Goal: Transaction & Acquisition: Purchase product/service

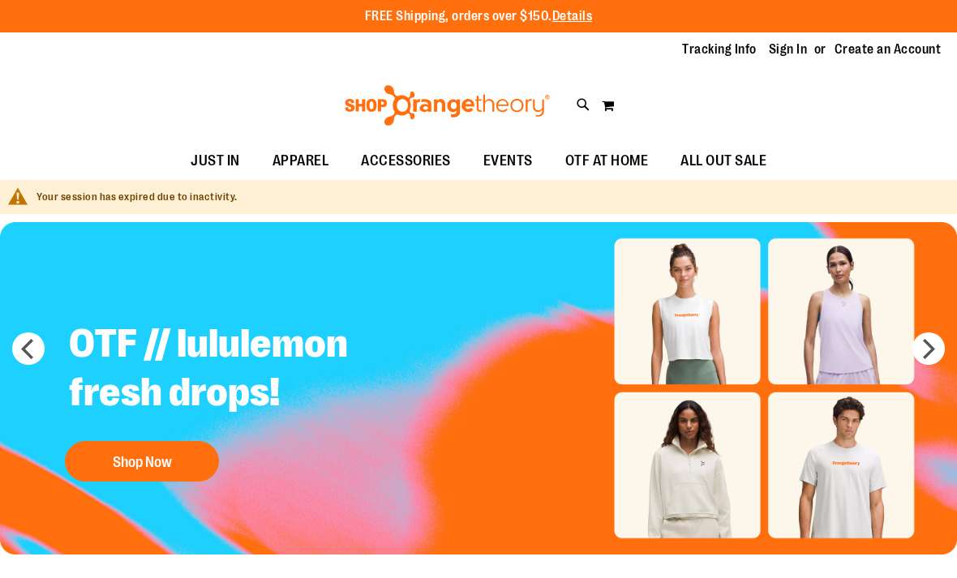
click at [932, 355] on button "next" at bounding box center [928, 348] width 32 height 32
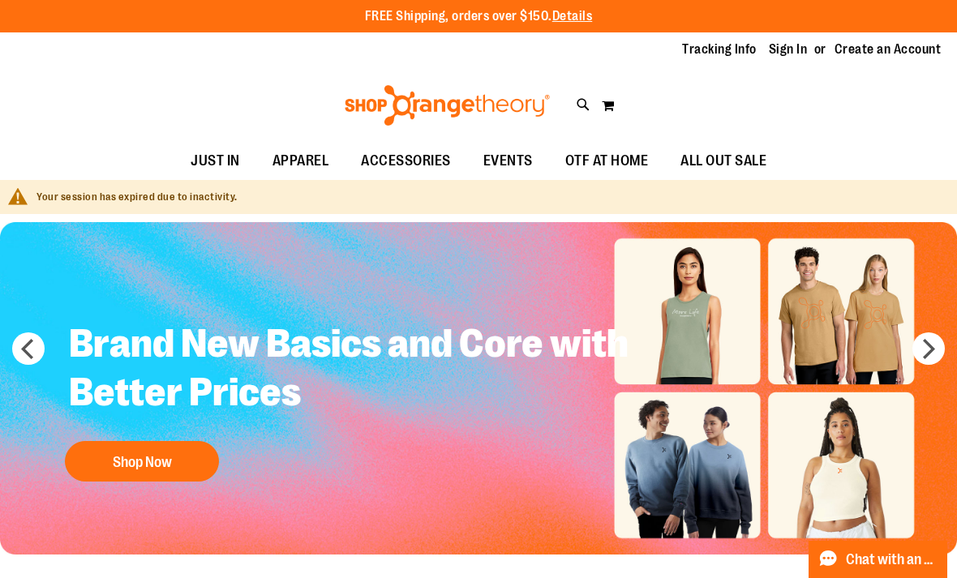
click at [144, 467] on button "Shop Now" at bounding box center [142, 461] width 154 height 41
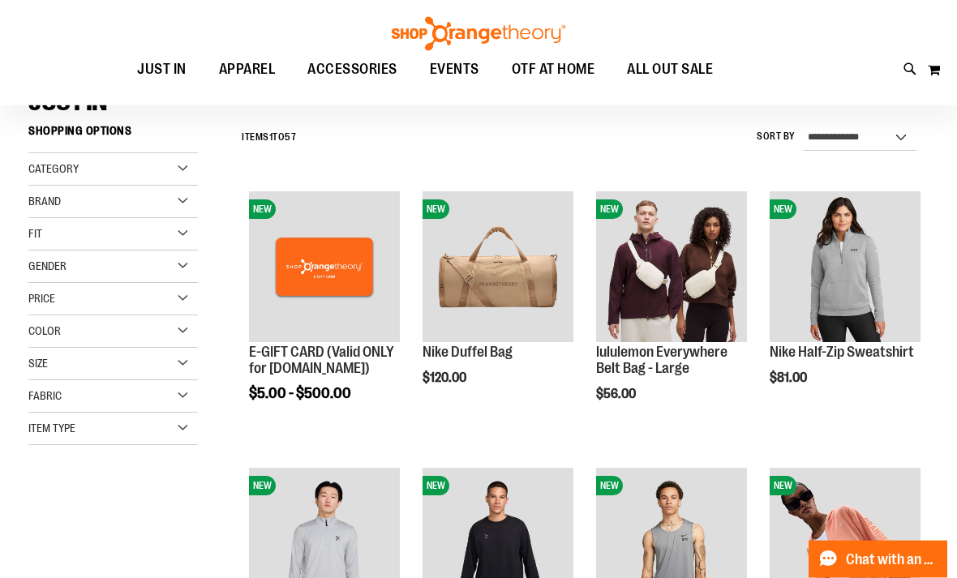
scroll to position [140, 0]
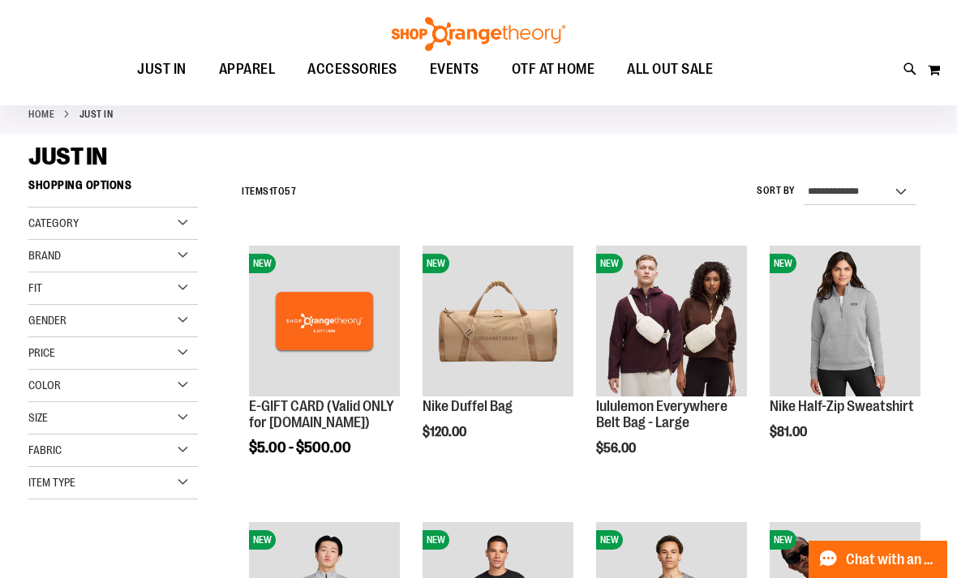
scroll to position [83, 0]
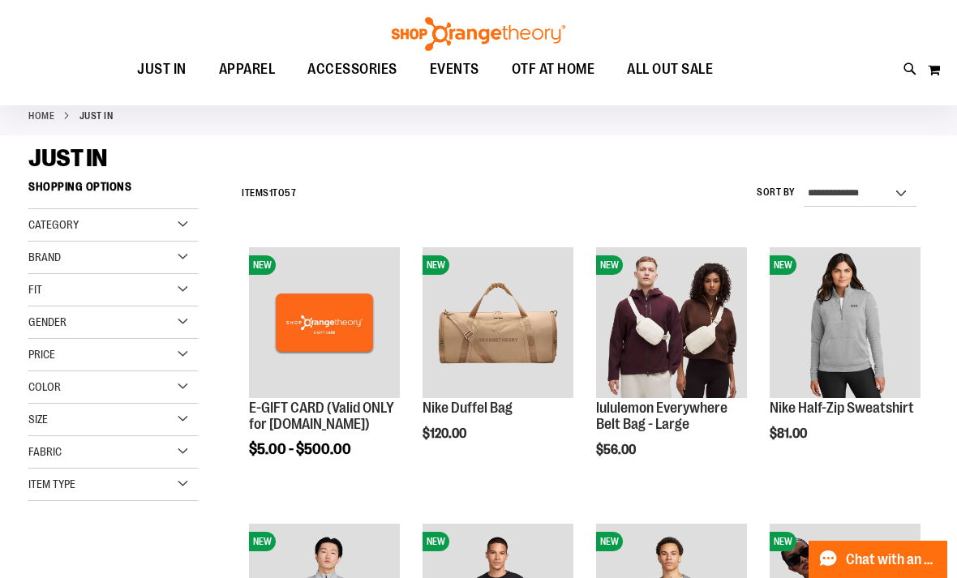
click at [195, 319] on div "Gender" at bounding box center [112, 322] width 169 height 32
click at [45, 371] on link "Women 22 items" at bounding box center [105, 372] width 163 height 17
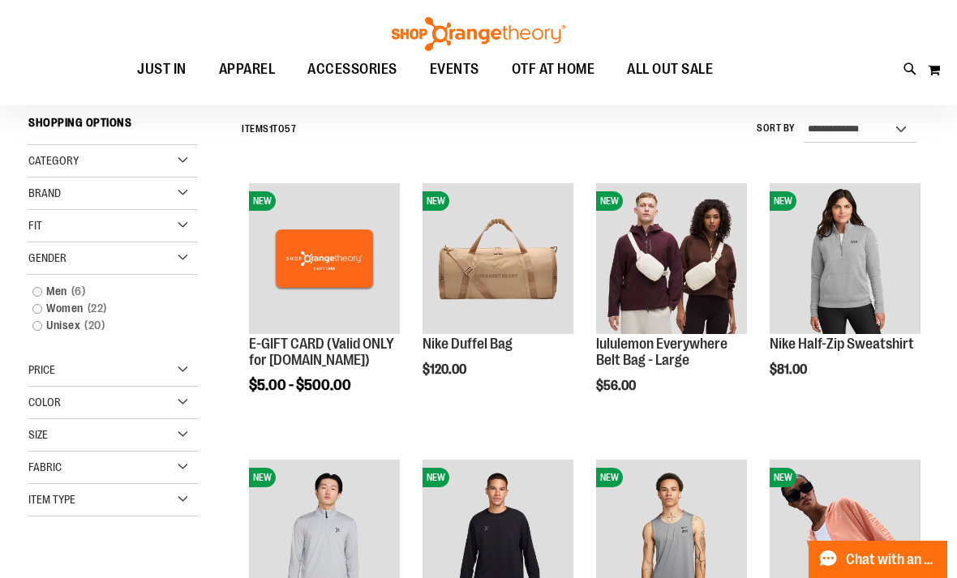
scroll to position [151, 0]
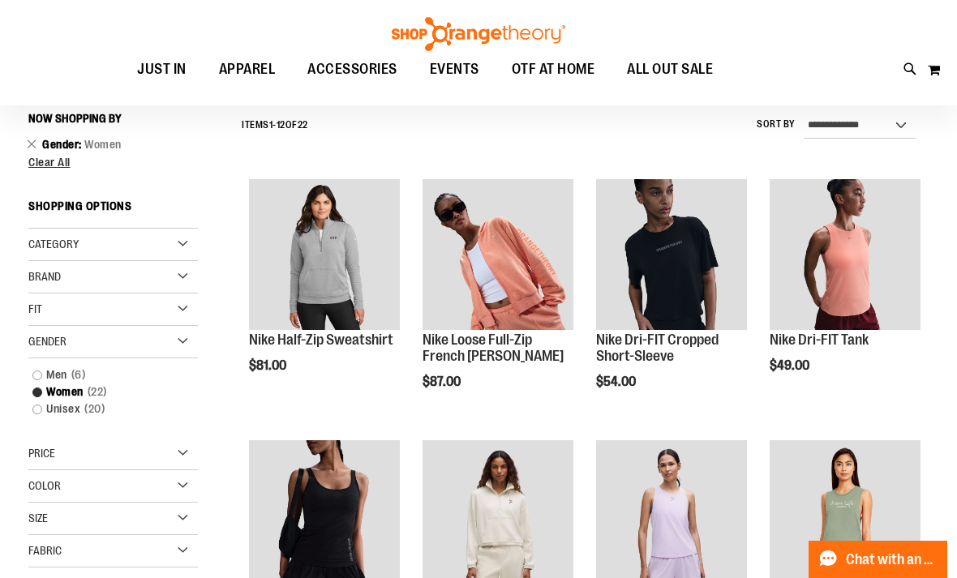
click at [47, 291] on div "Brand" at bounding box center [112, 277] width 169 height 32
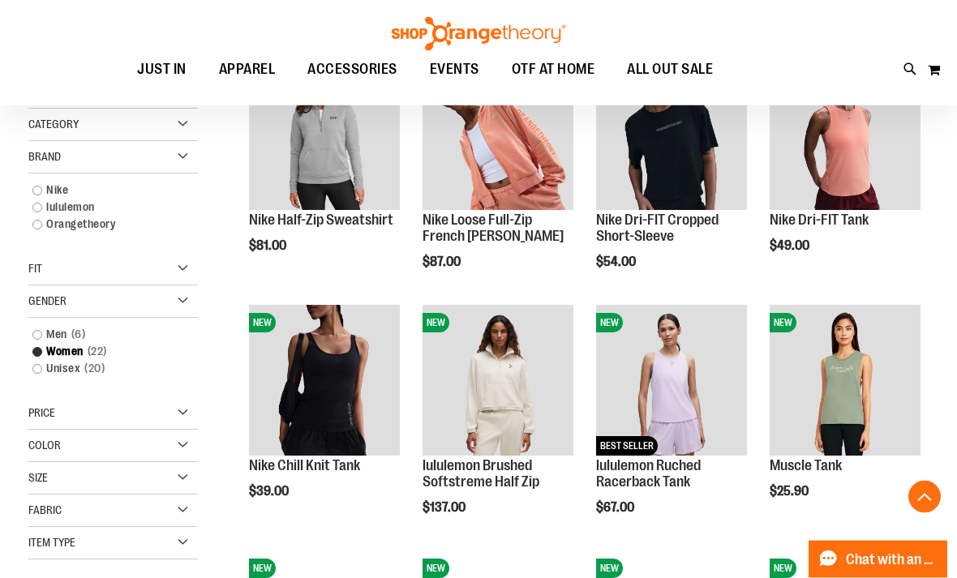
scroll to position [271, 0]
click at [877, 367] on img "product" at bounding box center [844, 380] width 151 height 151
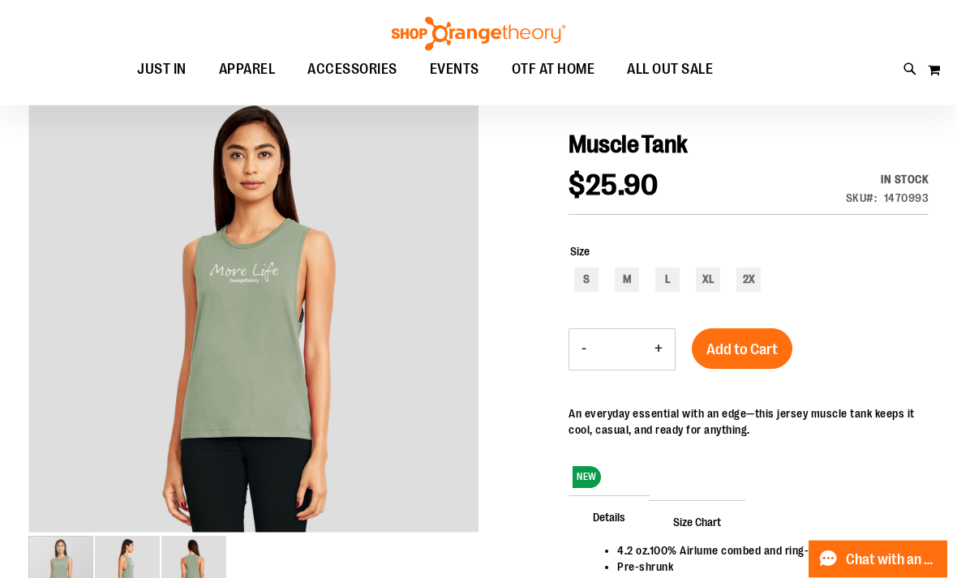
scroll to position [152, 0]
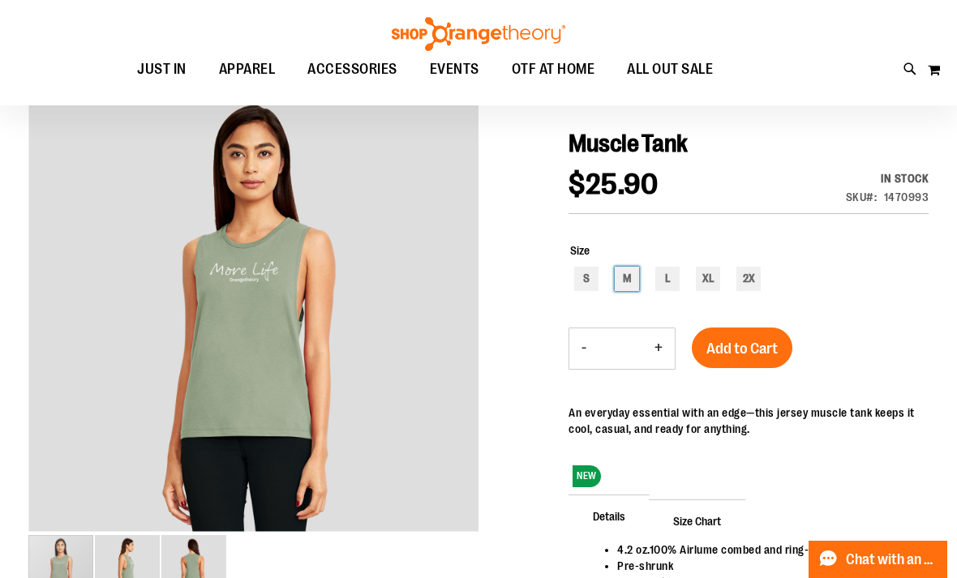
click at [632, 285] on div "M" at bounding box center [627, 279] width 24 height 24
type input "***"
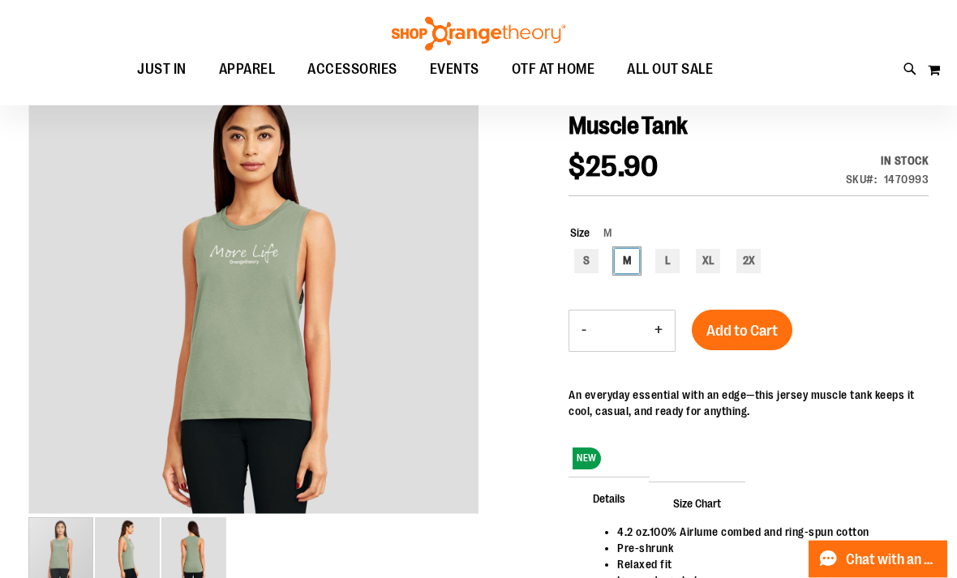
scroll to position [188, 0]
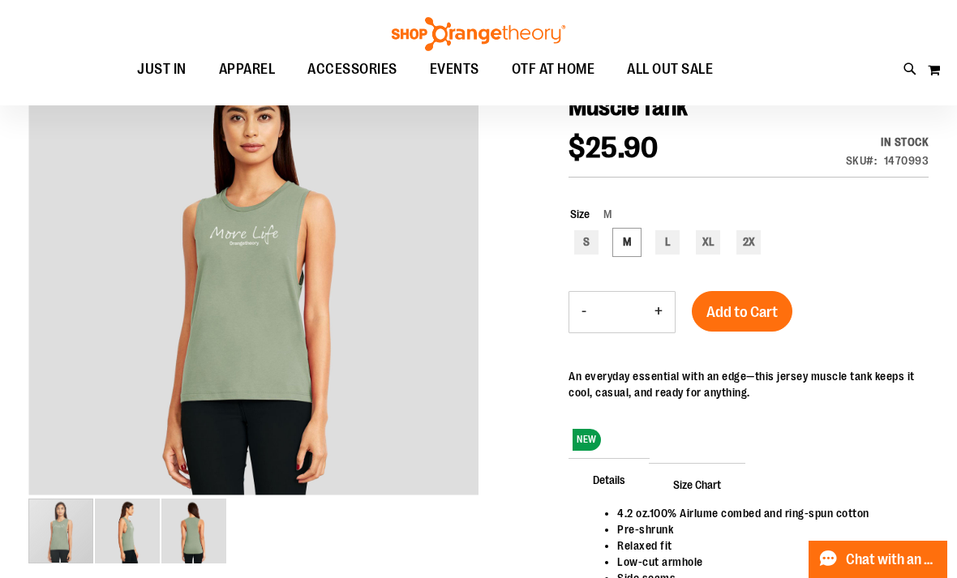
click at [771, 317] on span "Add to Cart" at bounding box center [741, 312] width 71 height 18
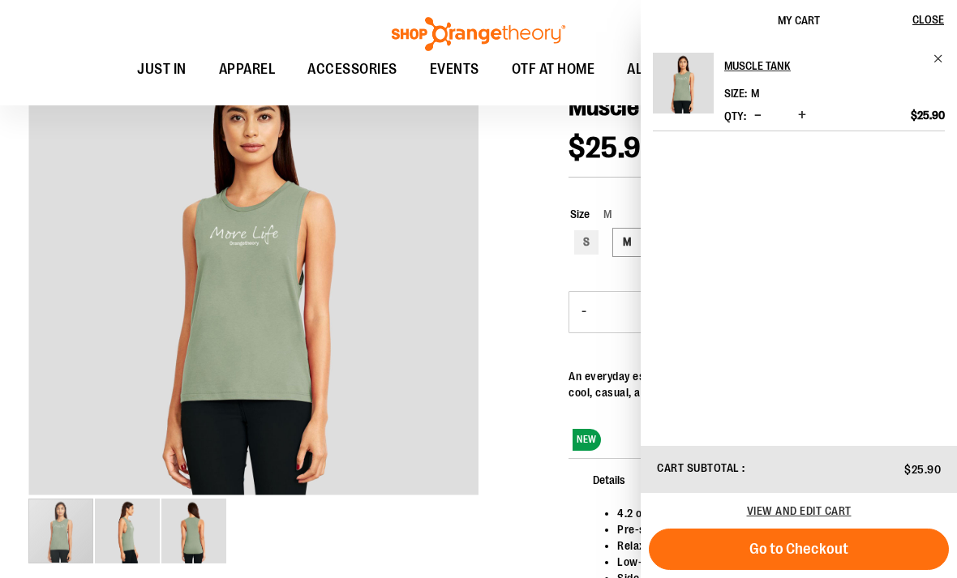
click at [525, 272] on div at bounding box center [478, 374] width 900 height 654
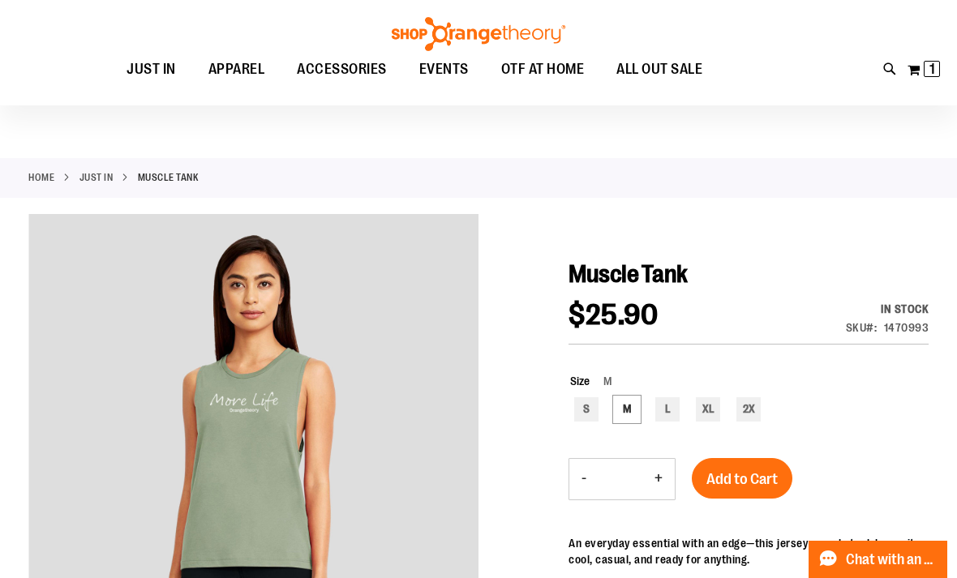
scroll to position [0, 0]
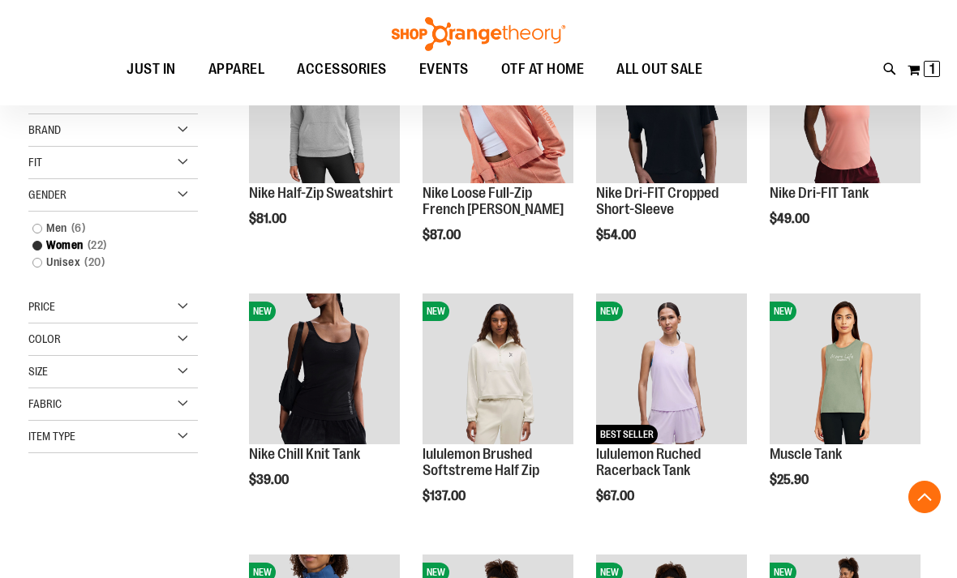
scroll to position [296, 0]
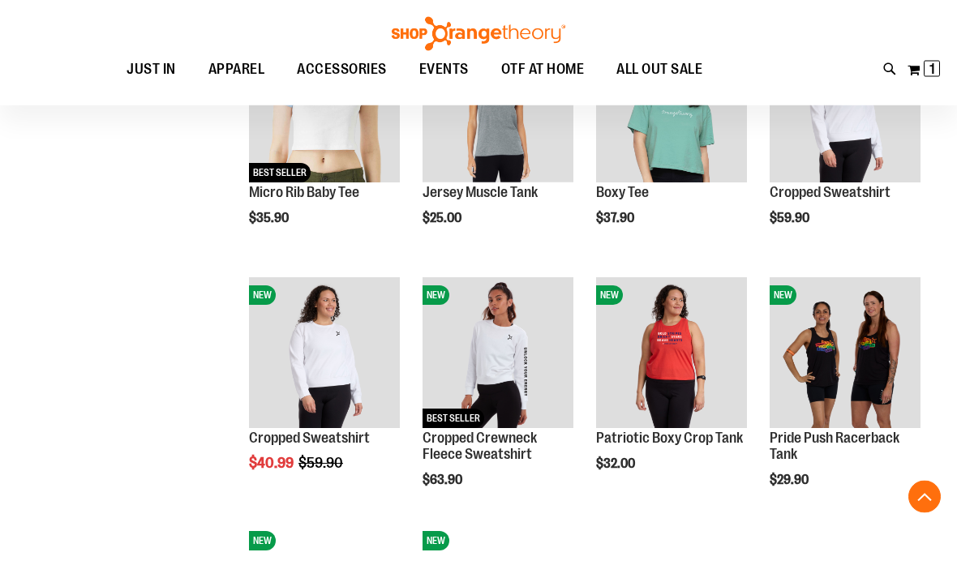
scroll to position [1036, 0]
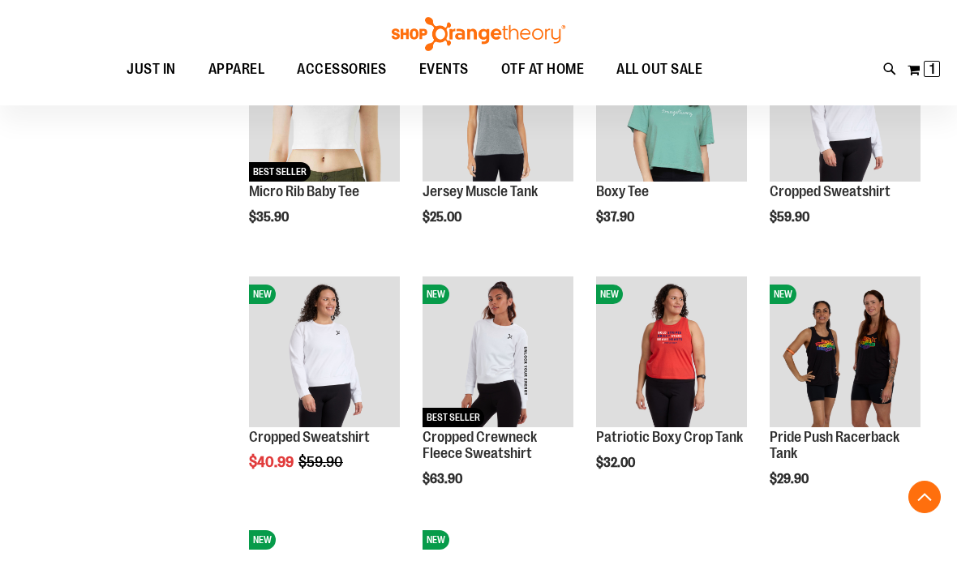
click at [704, 304] on img "product" at bounding box center [671, 351] width 151 height 151
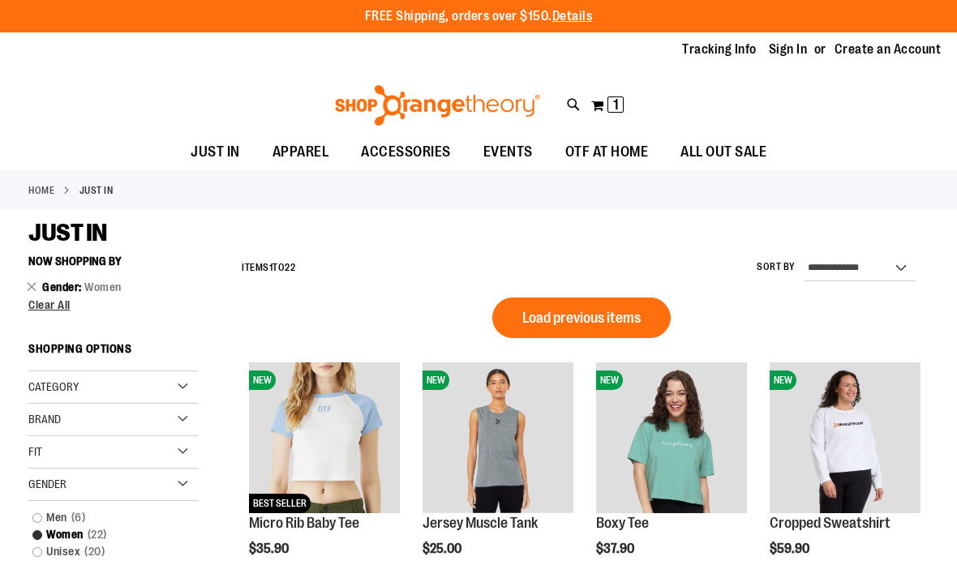
click at [232, 91] on div "Toggle Nav Search Popular Suggestions Advanced Search" at bounding box center [478, 101] width 957 height 66
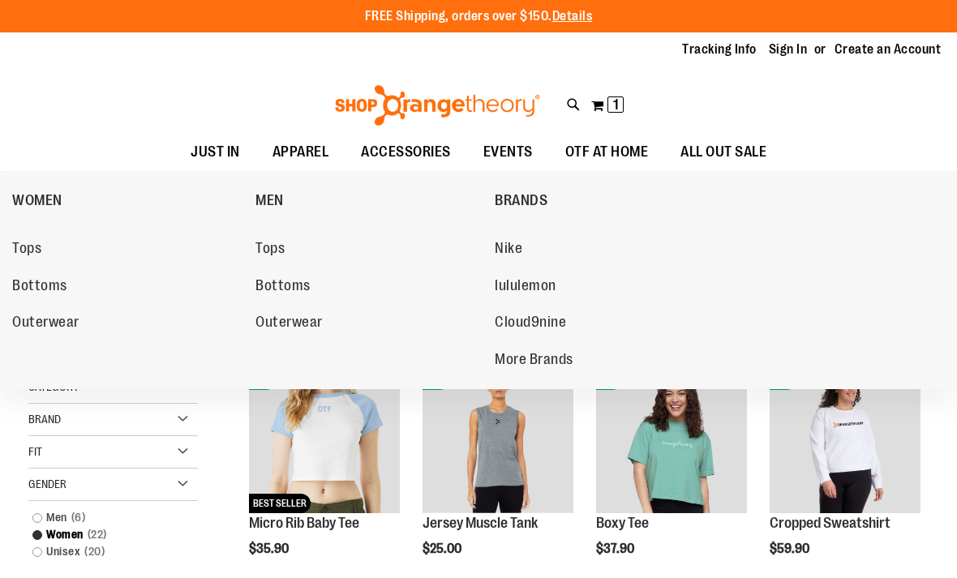
click at [38, 244] on span "Tops" at bounding box center [26, 250] width 29 height 20
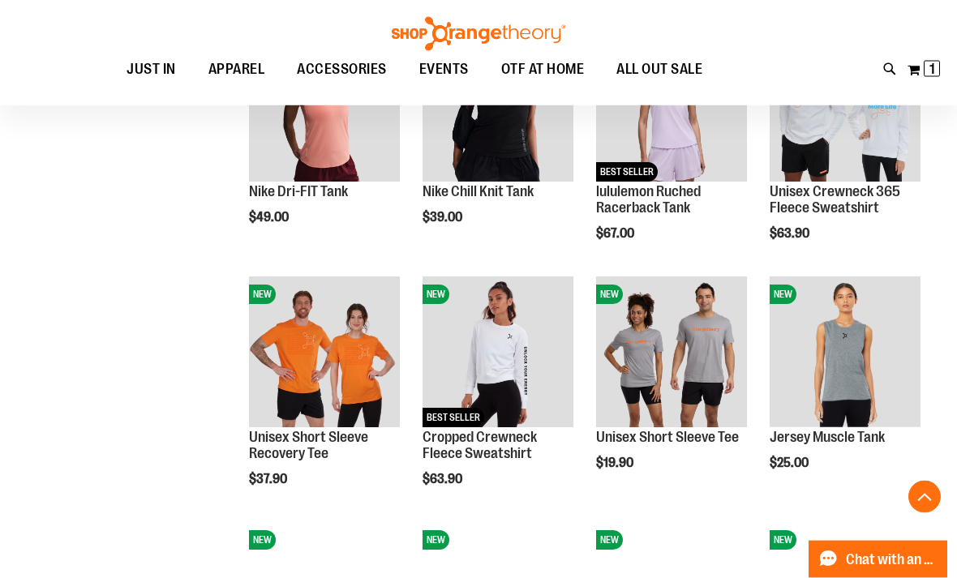
scroll to position [791, 0]
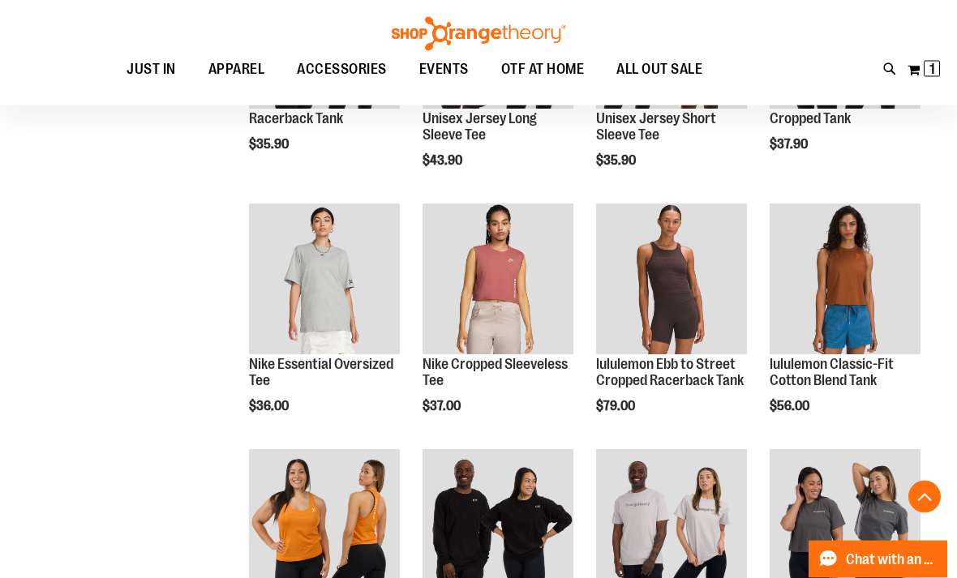
scroll to position [1849, 0]
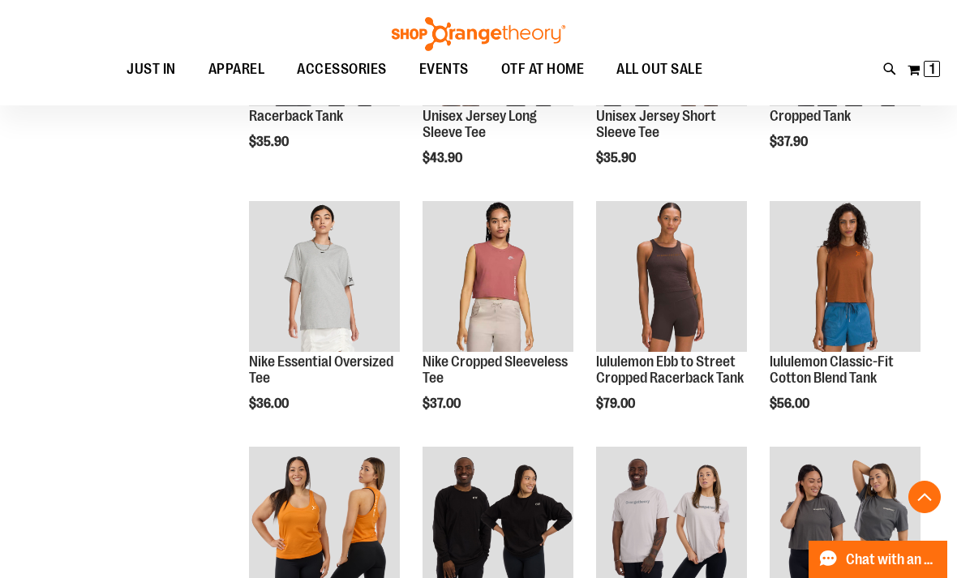
click at [859, 457] on button "Add to Cart" at bounding box center [770, 464] width 178 height 41
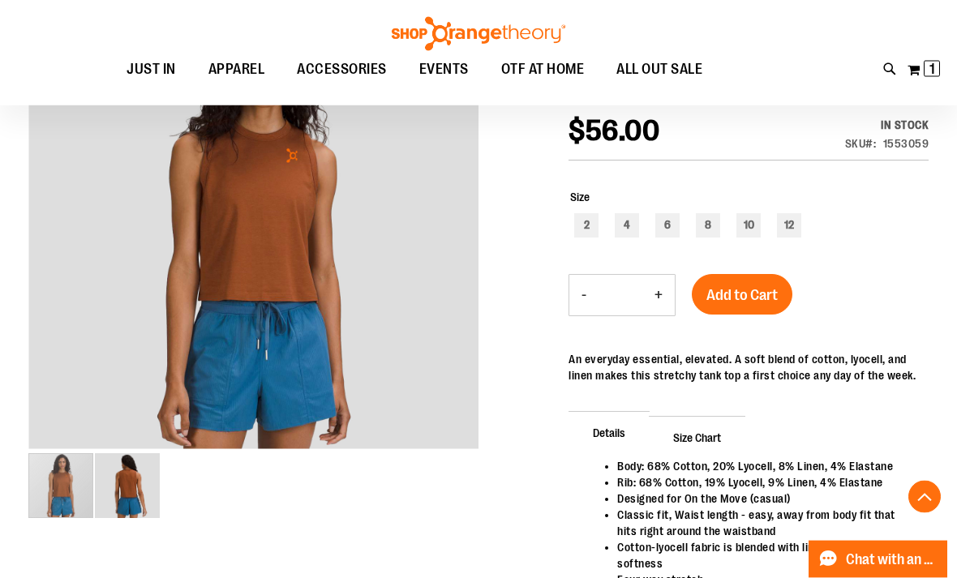
scroll to position [276, 0]
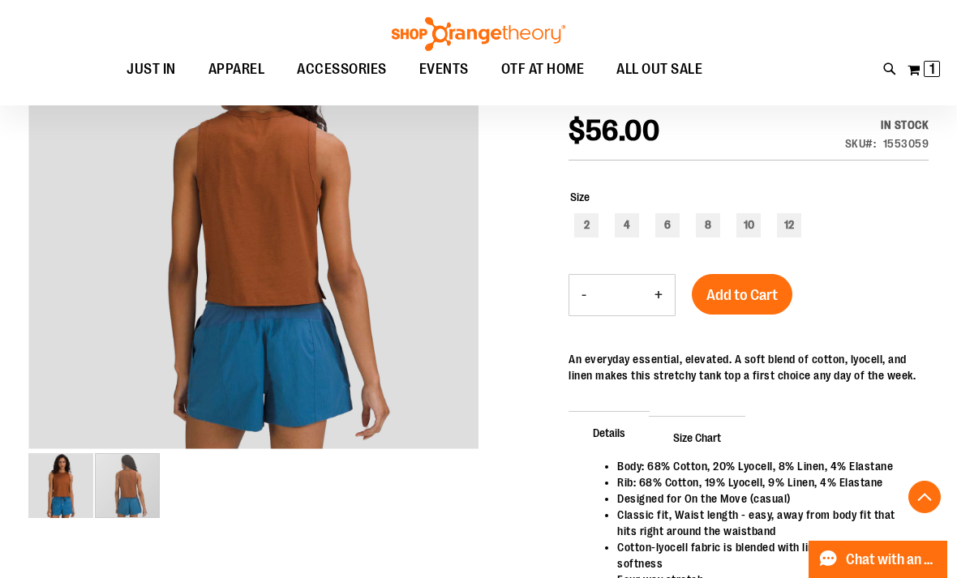
click at [126, 504] on img "image 2 of 2" at bounding box center [127, 485] width 65 height 65
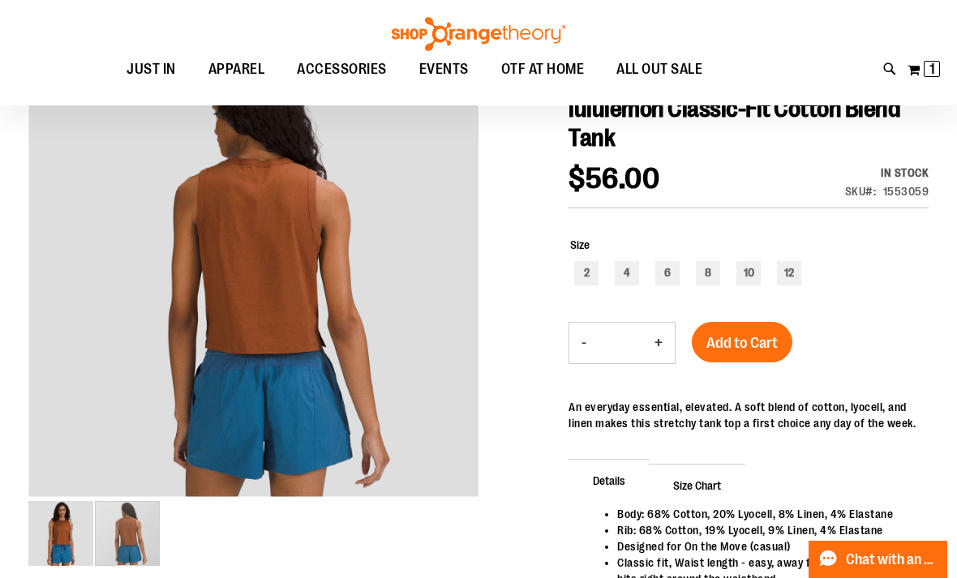
scroll to position [227, 0]
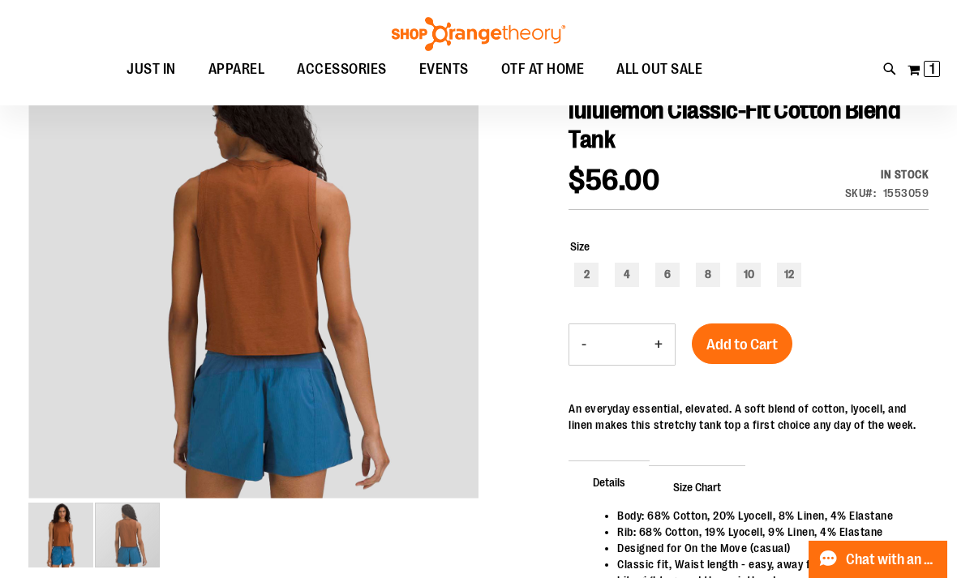
click at [60, 528] on img "image 1 of 2" at bounding box center [60, 535] width 65 height 65
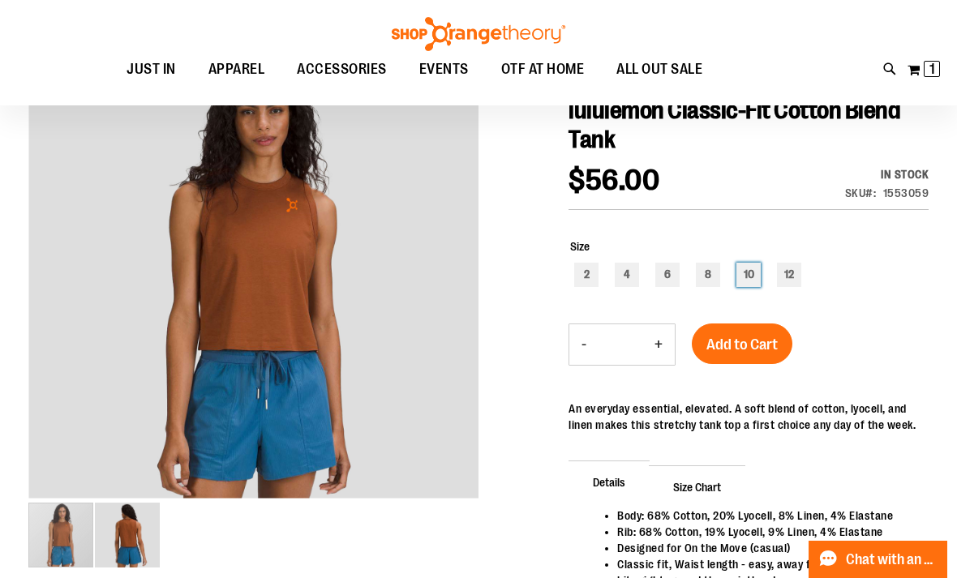
click at [757, 266] on div "10" at bounding box center [748, 275] width 24 height 24
type input "***"
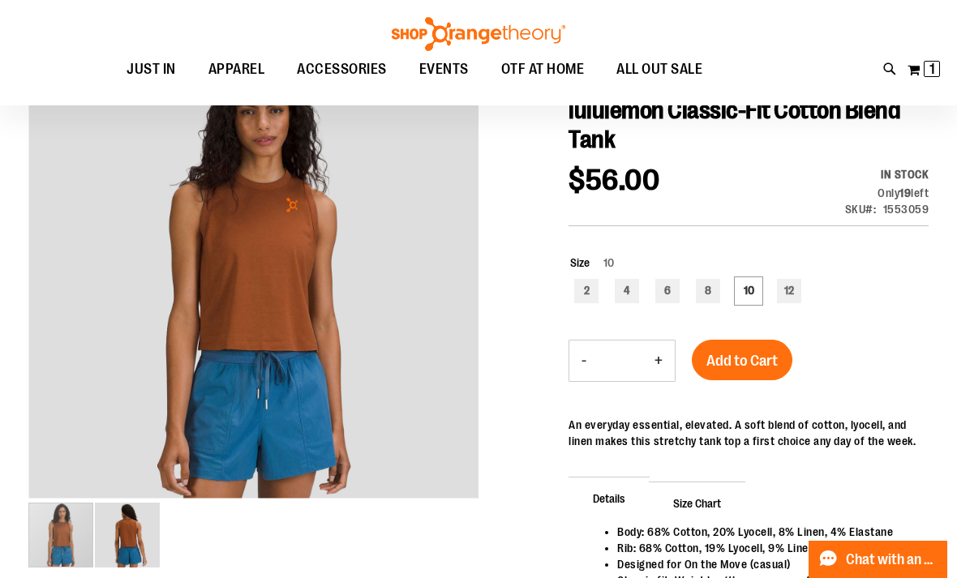
click at [767, 349] on button "Add to Cart" at bounding box center [742, 360] width 101 height 41
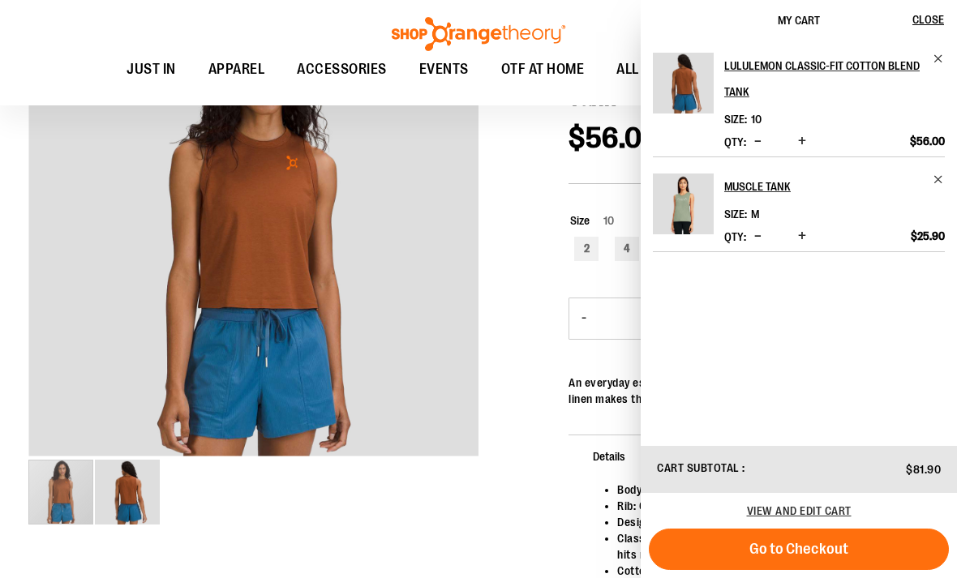
click at [430, 523] on div "carousel" at bounding box center [253, 492] width 450 height 68
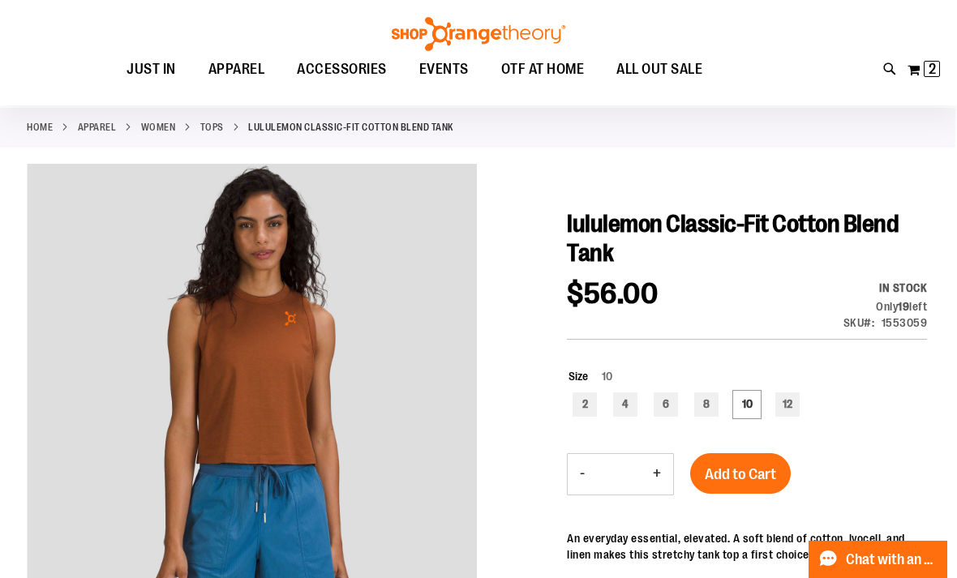
scroll to position [0, 0]
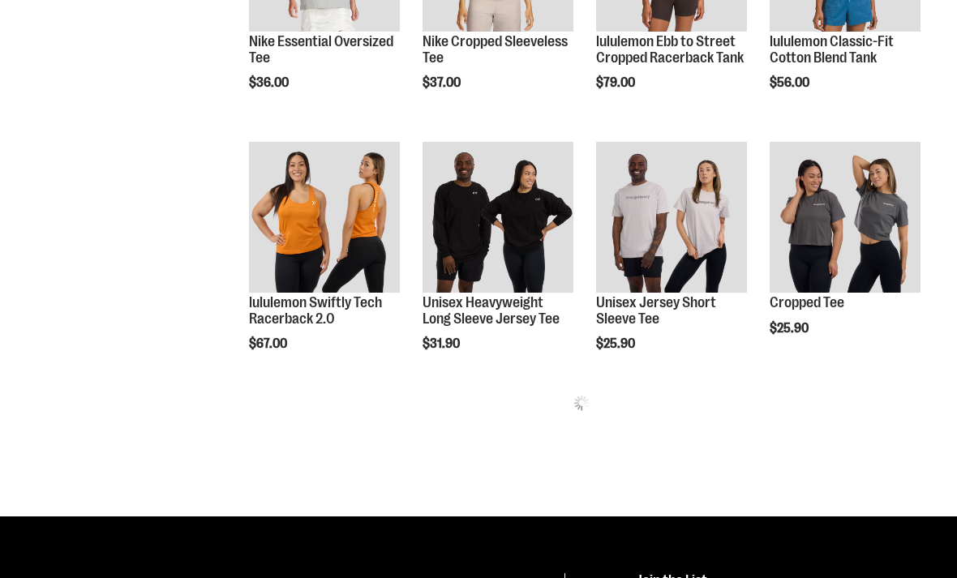
scroll to position [711, 0]
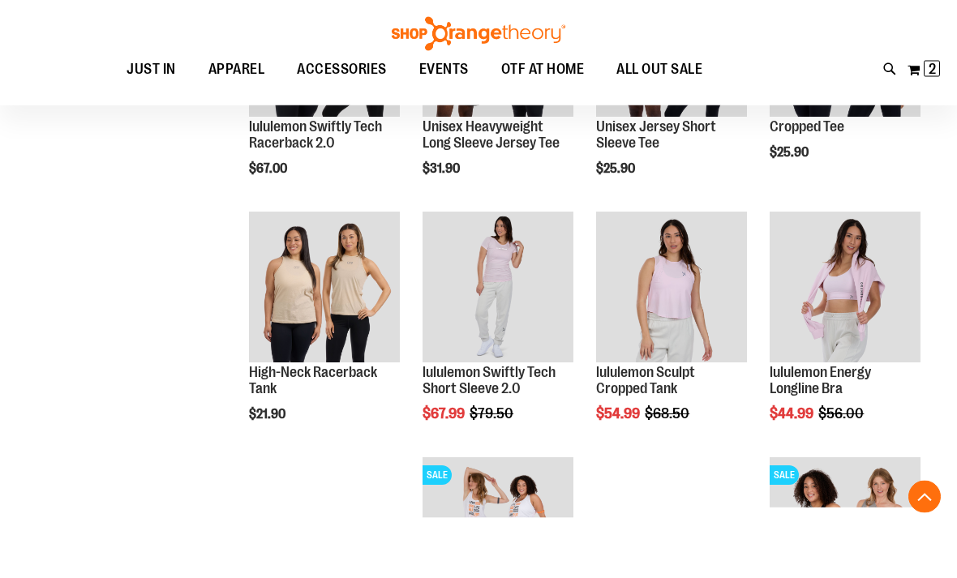
scroll to position [855, 0]
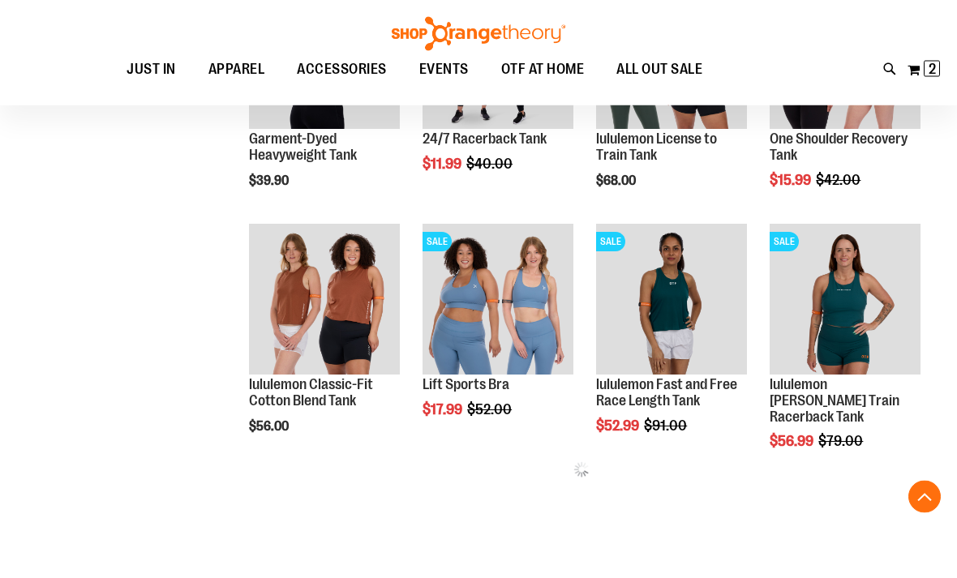
scroll to position [1335, 0]
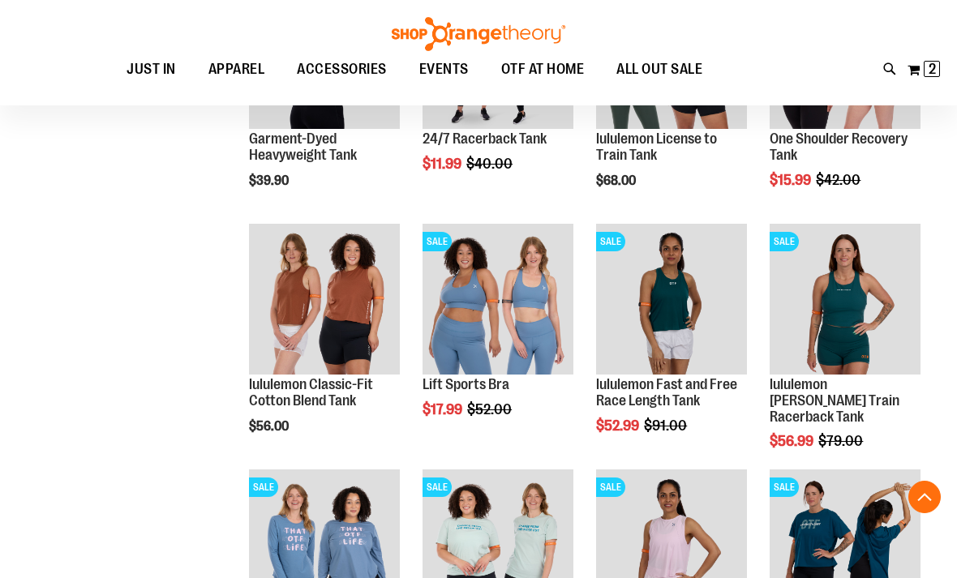
click at [292, 303] on img "product" at bounding box center [324, 299] width 151 height 151
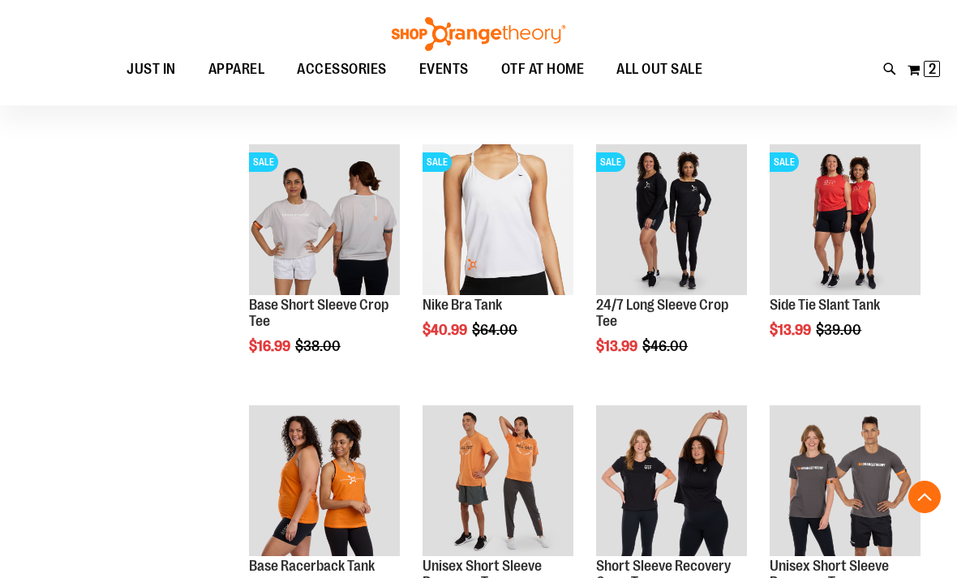
scroll to position [528, 0]
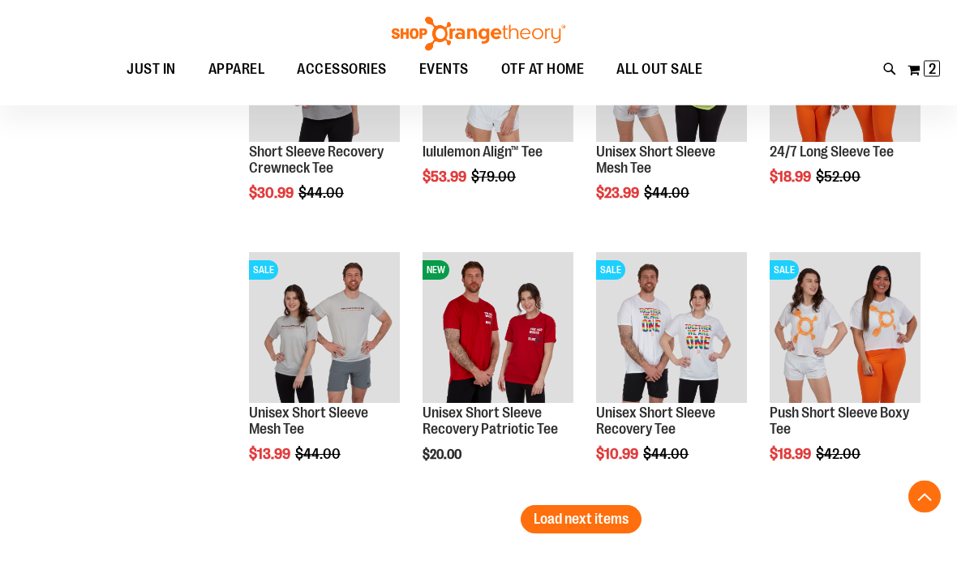
scroll to position [1987, 0]
click at [608, 525] on span "Load next items" at bounding box center [581, 519] width 95 height 16
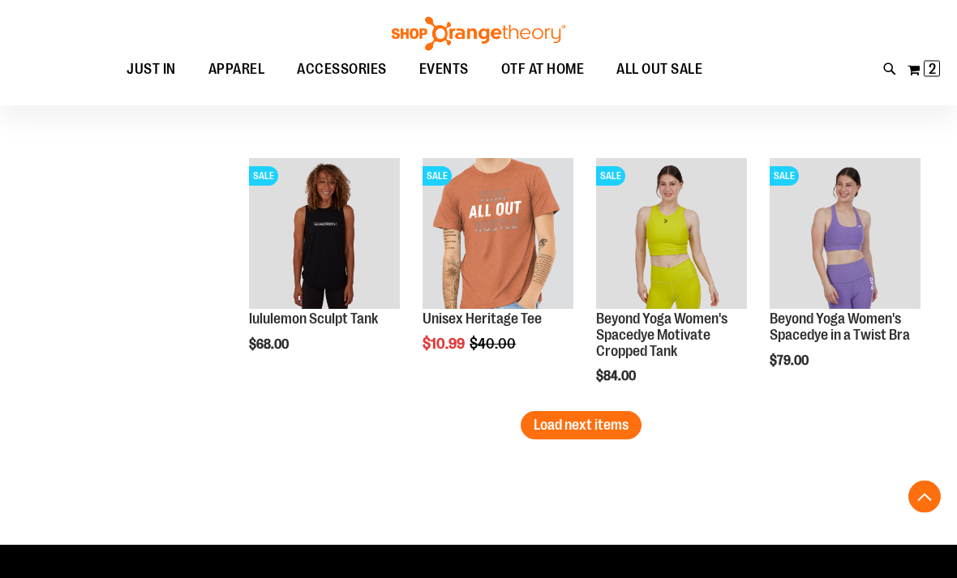
scroll to position [2874, 0]
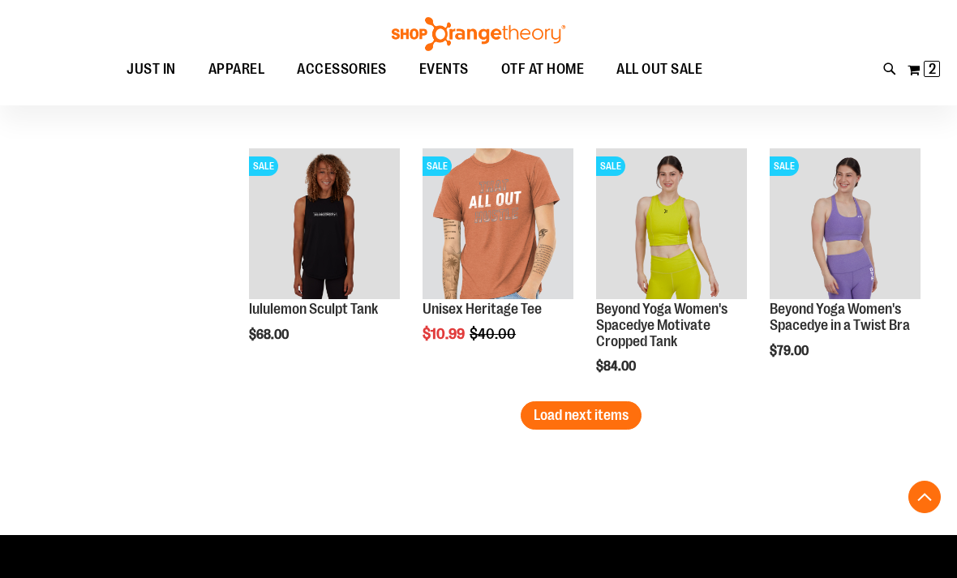
click at [609, 416] on span "Load next items" at bounding box center [581, 415] width 95 height 16
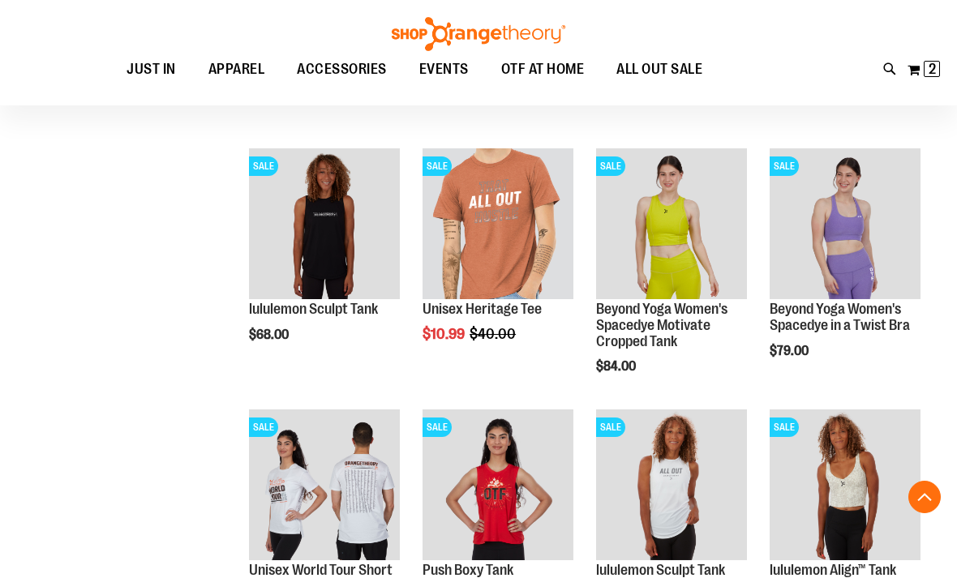
click at [290, 234] on img "product" at bounding box center [324, 223] width 151 height 151
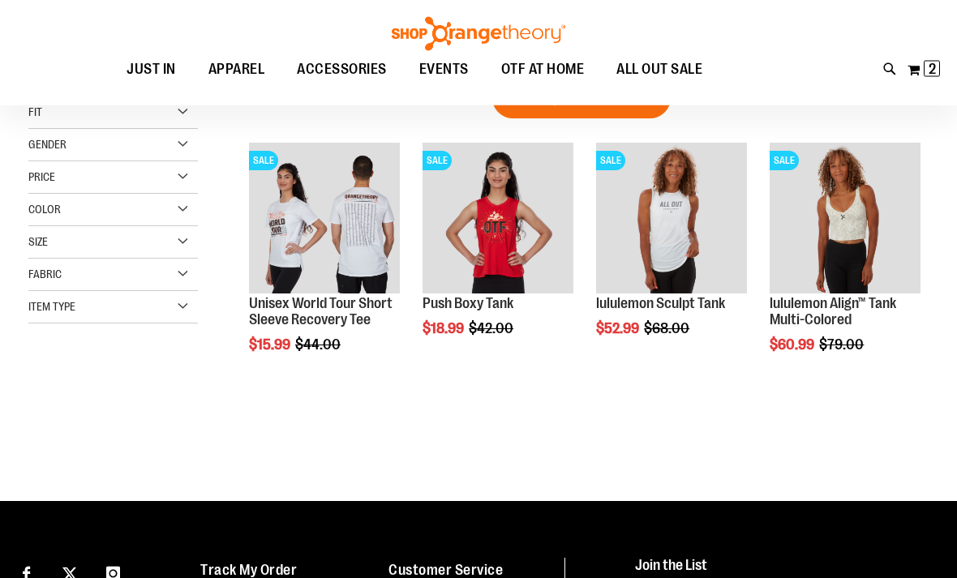
scroll to position [49, 0]
click at [534, 215] on img "product" at bounding box center [497, 218] width 151 height 151
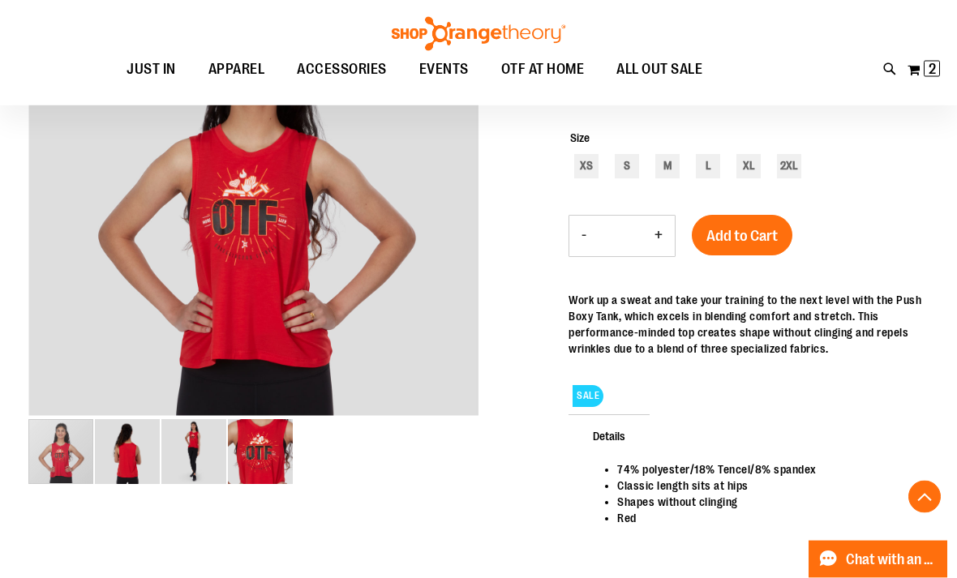
scroll to position [268, 0]
click at [673, 166] on div "M" at bounding box center [667, 166] width 24 height 24
type input "***"
click at [756, 248] on button "Add to Cart" at bounding box center [742, 235] width 101 height 41
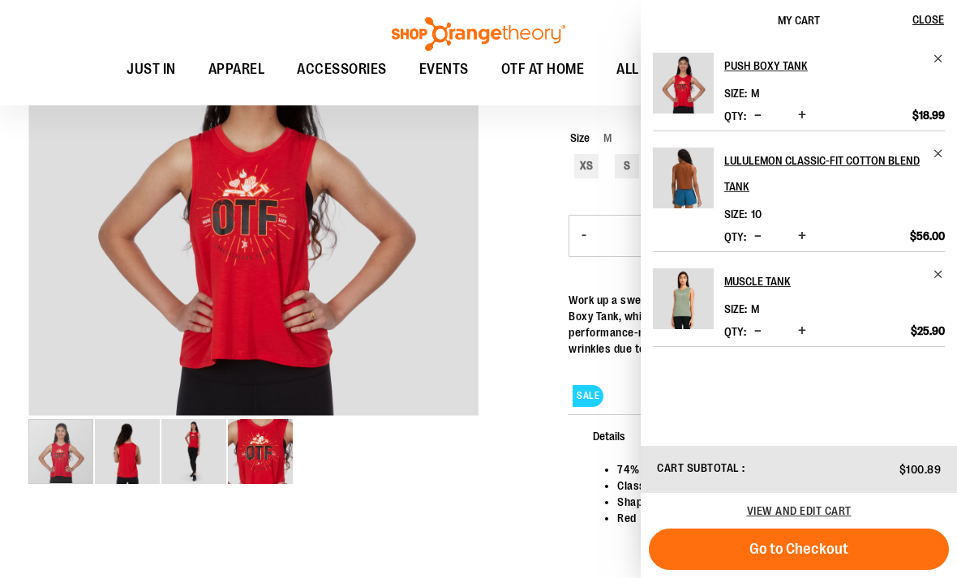
click at [476, 506] on div at bounding box center [478, 280] width 900 height 624
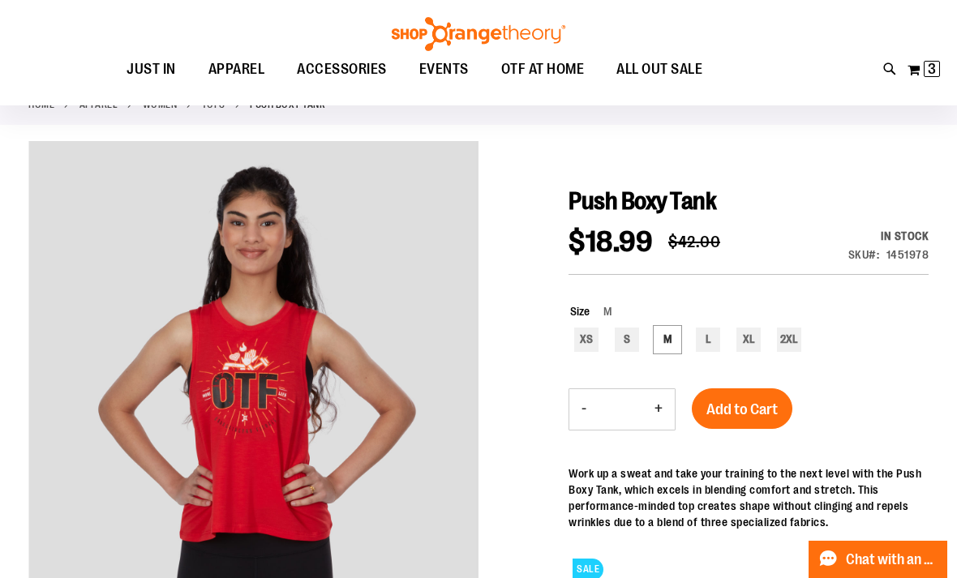
scroll to position [0, 0]
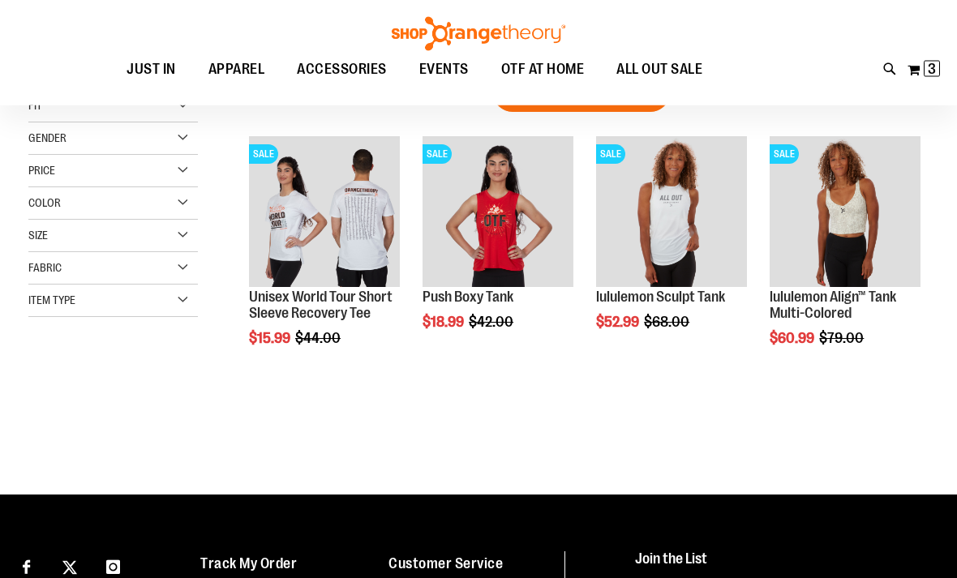
scroll to position [244, 0]
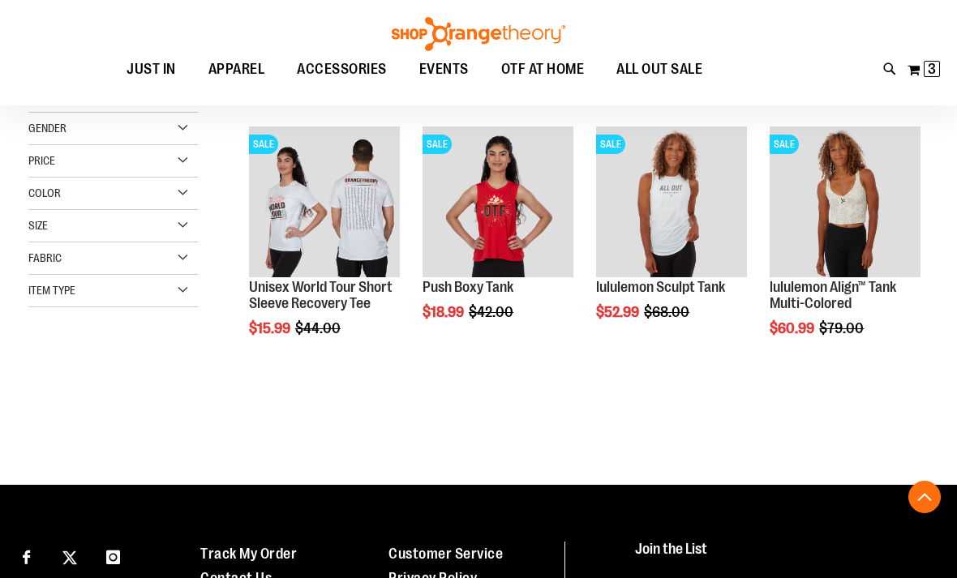
click at [704, 189] on img "product" at bounding box center [671, 201] width 151 height 151
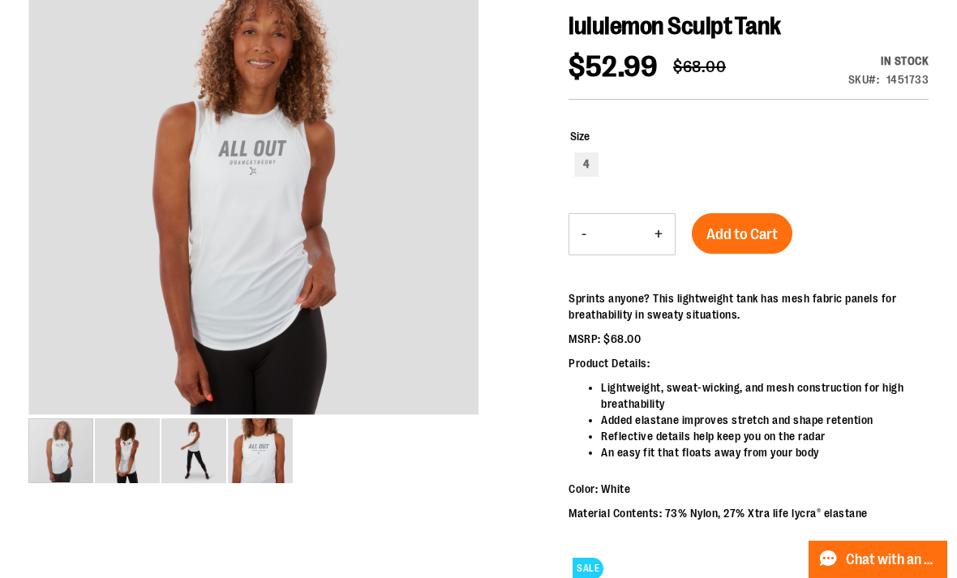
scroll to position [279, 0]
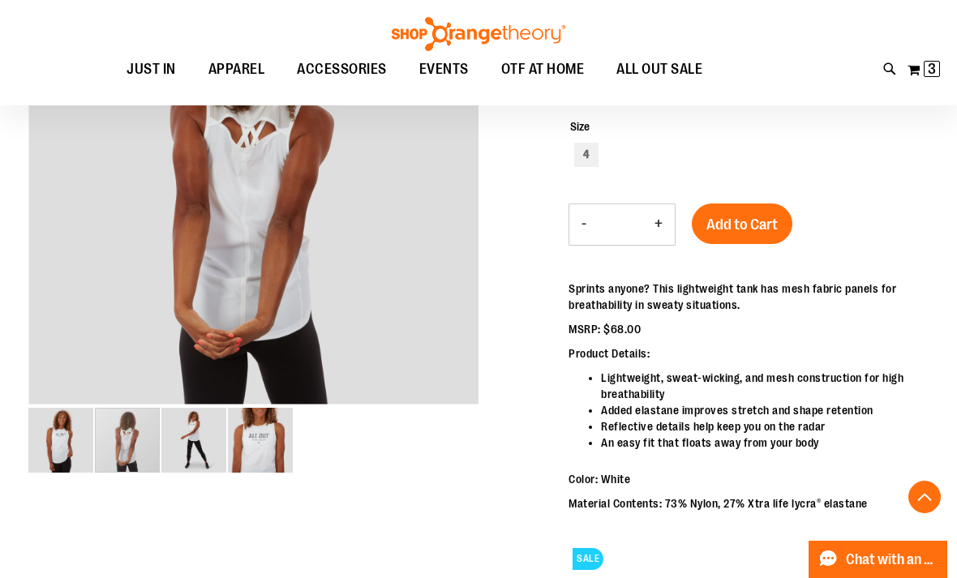
click at [109, 443] on div "carousel" at bounding box center [127, 440] width 65 height 65
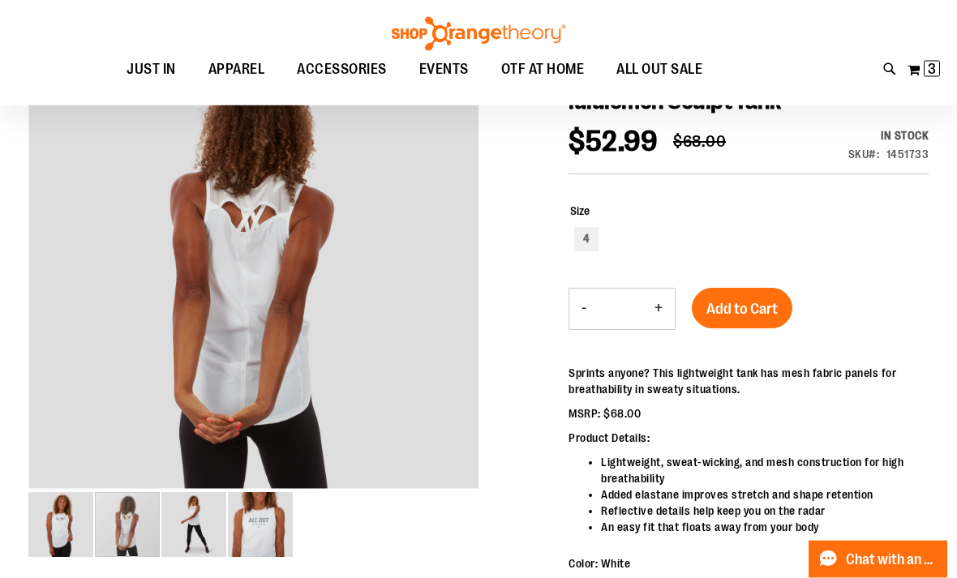
scroll to position [147, 0]
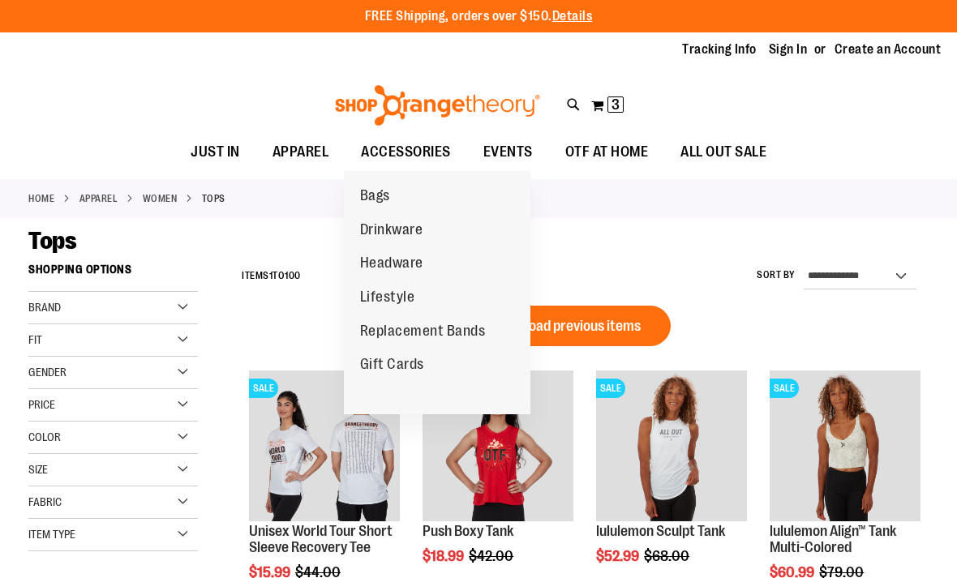
click at [513, 144] on span "EVENTS" at bounding box center [507, 152] width 49 height 36
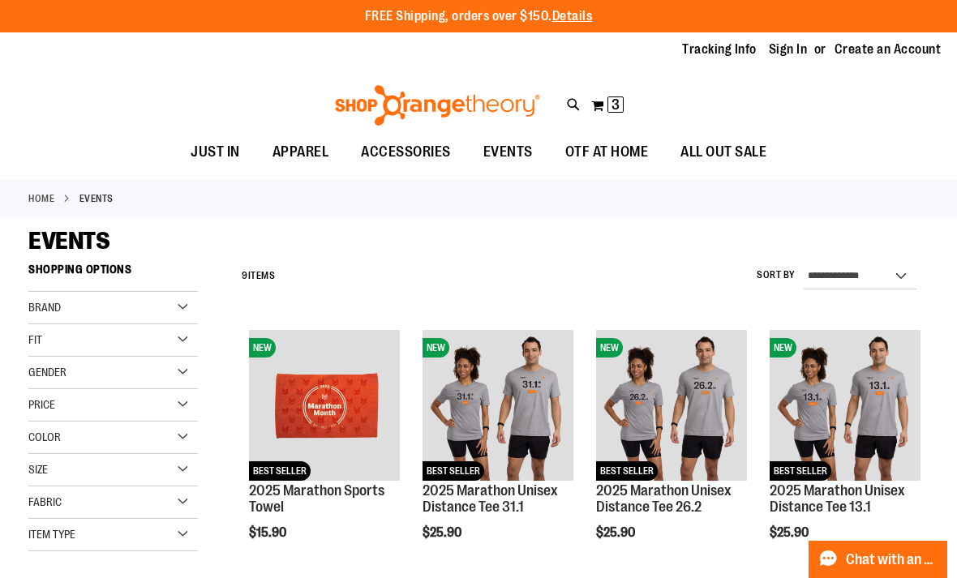
click at [622, 163] on span "OTF AT HOME" at bounding box center [607, 152] width 84 height 36
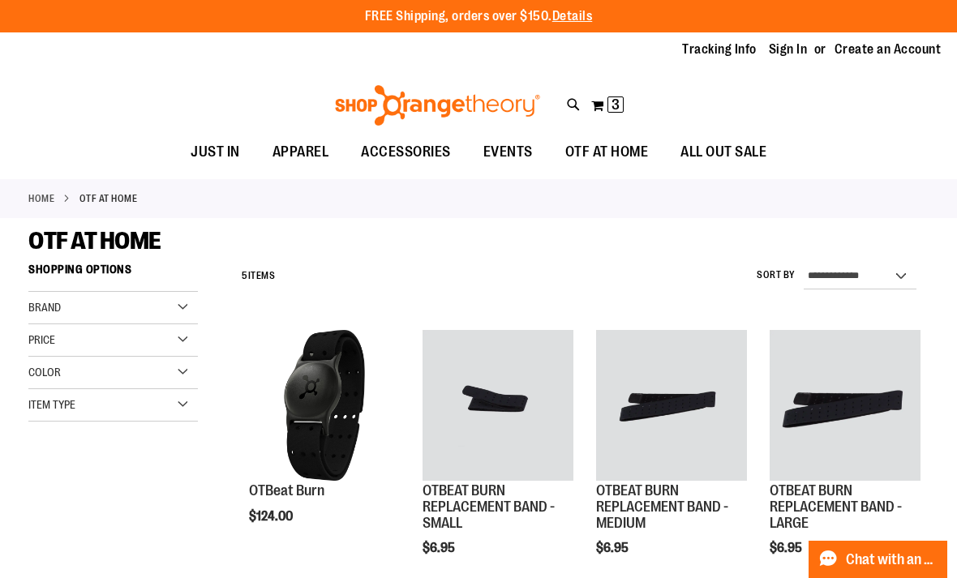
click at [665, 84] on div "Toggle Nav Search Popular Suggestions Advanced Search" at bounding box center [478, 101] width 957 height 66
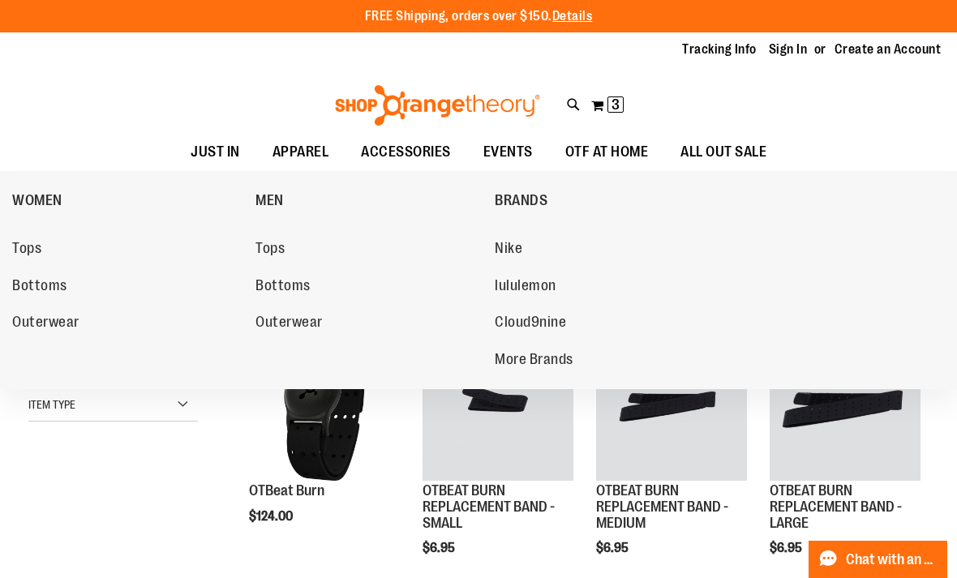
click at [27, 278] on span "Bottoms" at bounding box center [39, 287] width 55 height 20
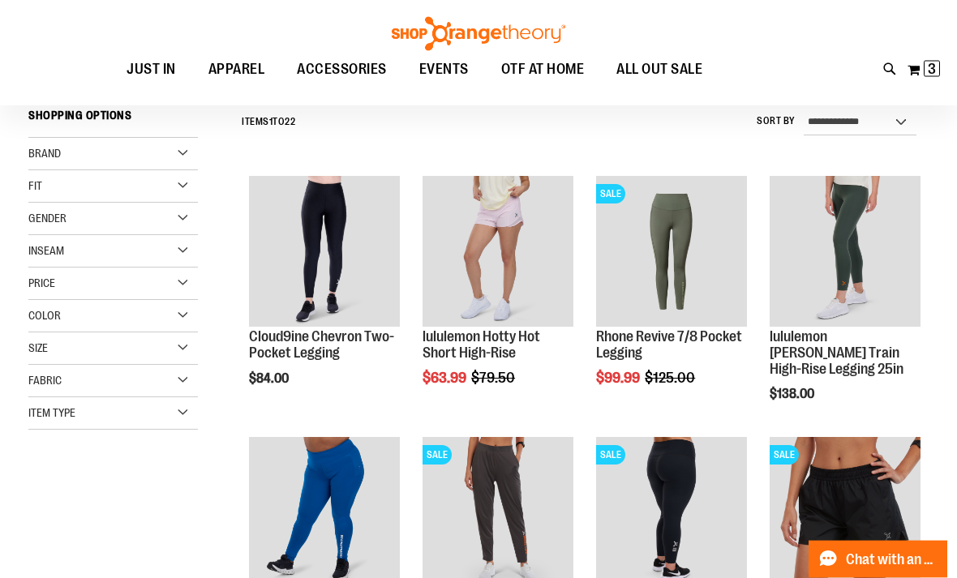
scroll to position [155, 0]
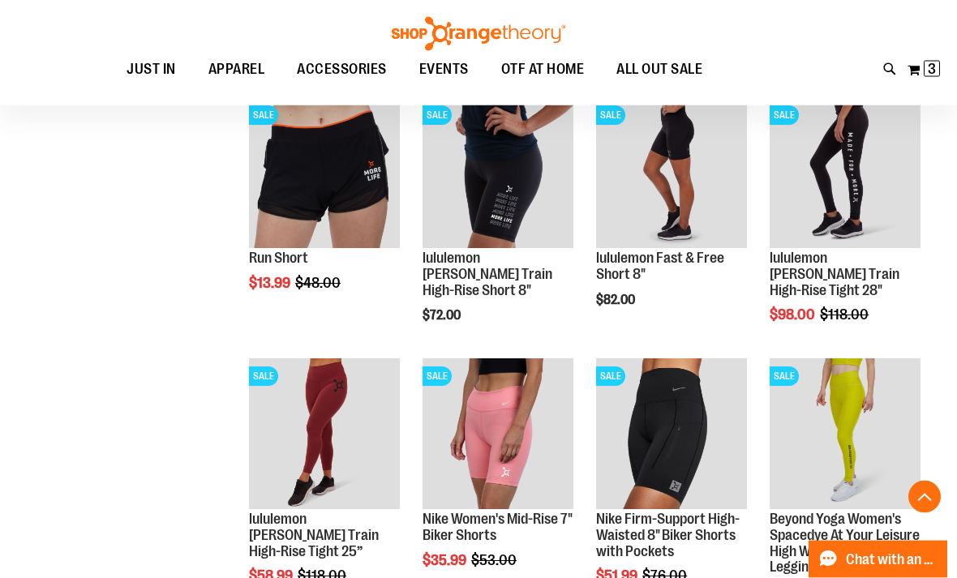
scroll to position [1017, 0]
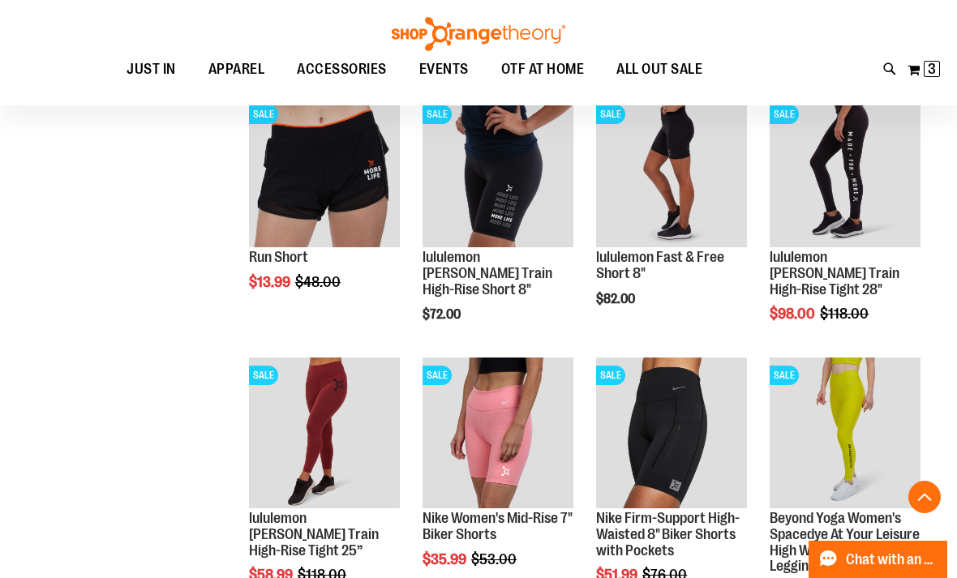
click at [951, 438] on main "**********" at bounding box center [478, 89] width 957 height 1776
